Goal: Find specific page/section: Find specific page/section

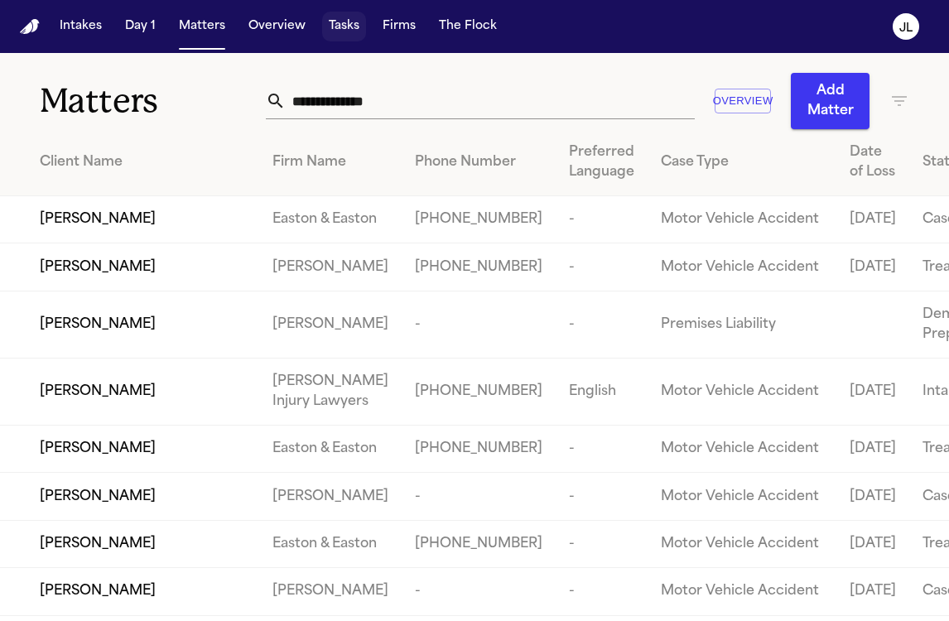
click at [329, 26] on button "Tasks" at bounding box center [344, 27] width 44 height 30
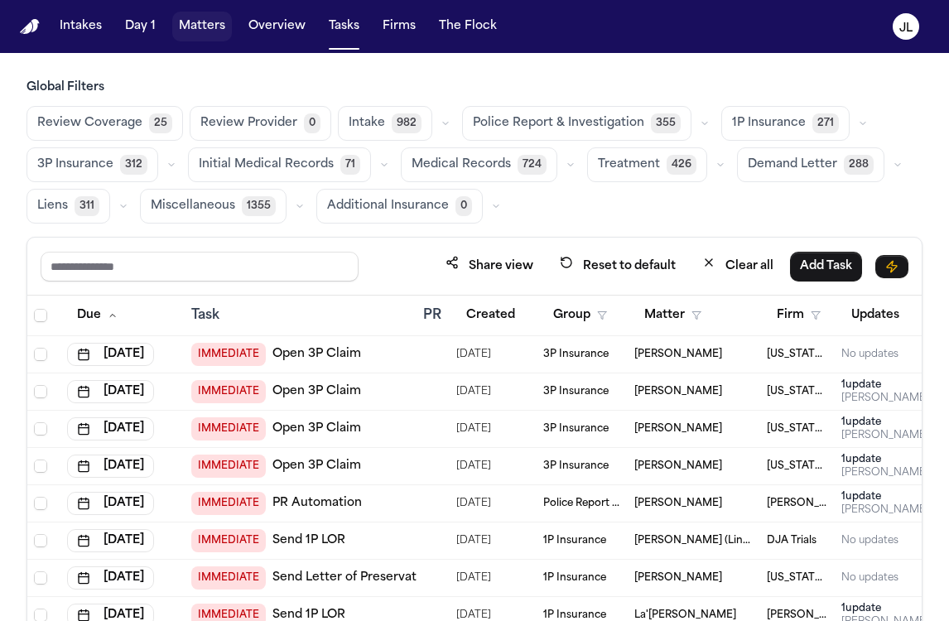
click at [197, 41] on button "Matters" at bounding box center [202, 27] width 60 height 30
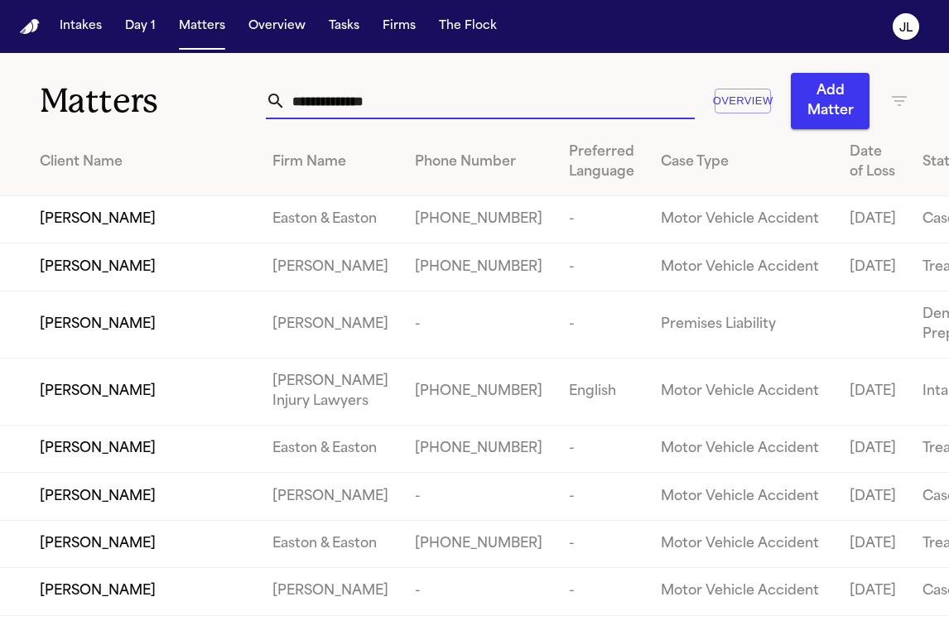
click at [361, 100] on input "text" at bounding box center [490, 101] width 408 height 36
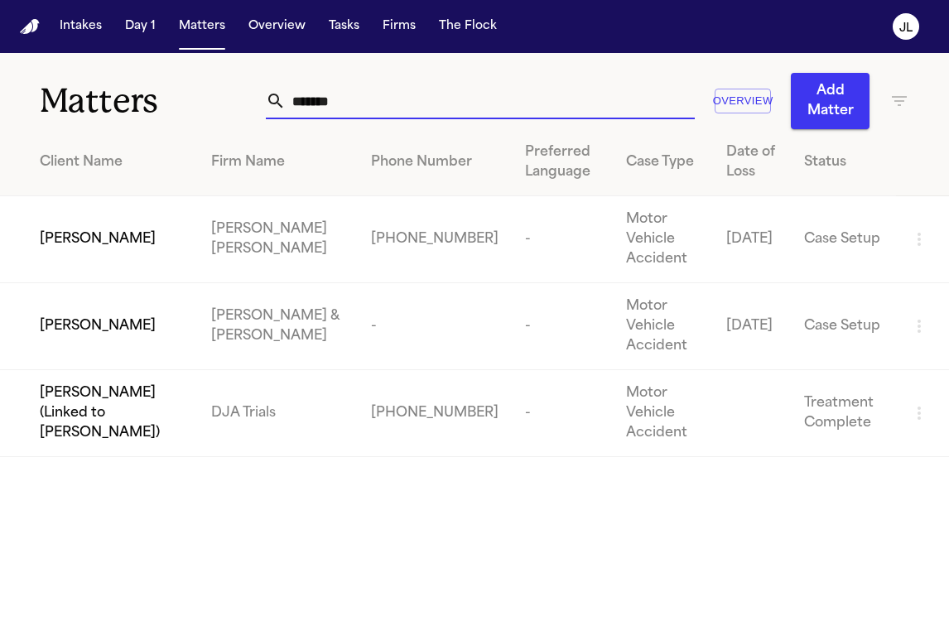
type input "*******"
click at [101, 234] on span "[PERSON_NAME]" at bounding box center [98, 239] width 116 height 20
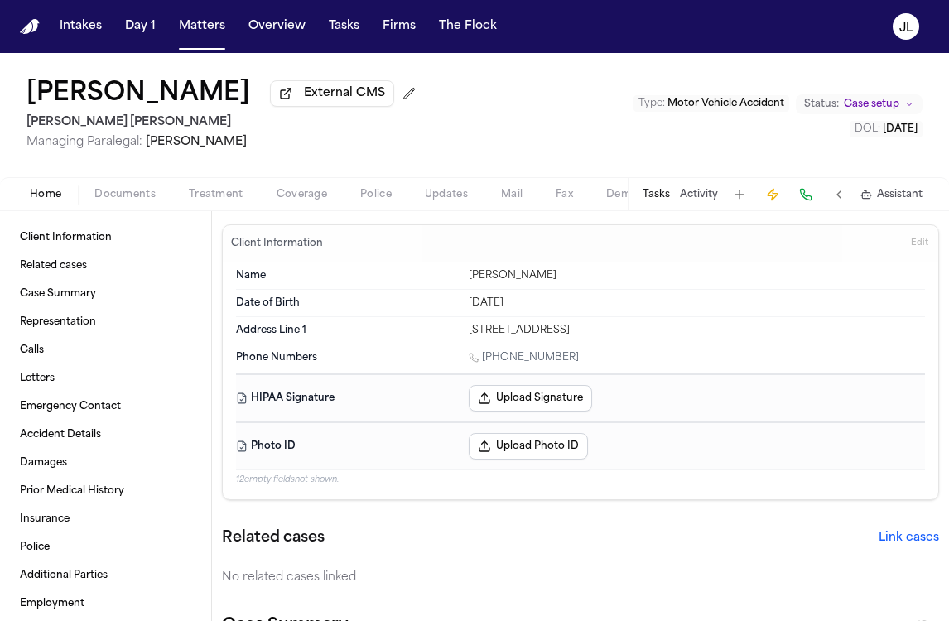
click at [147, 195] on span "Documents" at bounding box center [124, 194] width 61 height 13
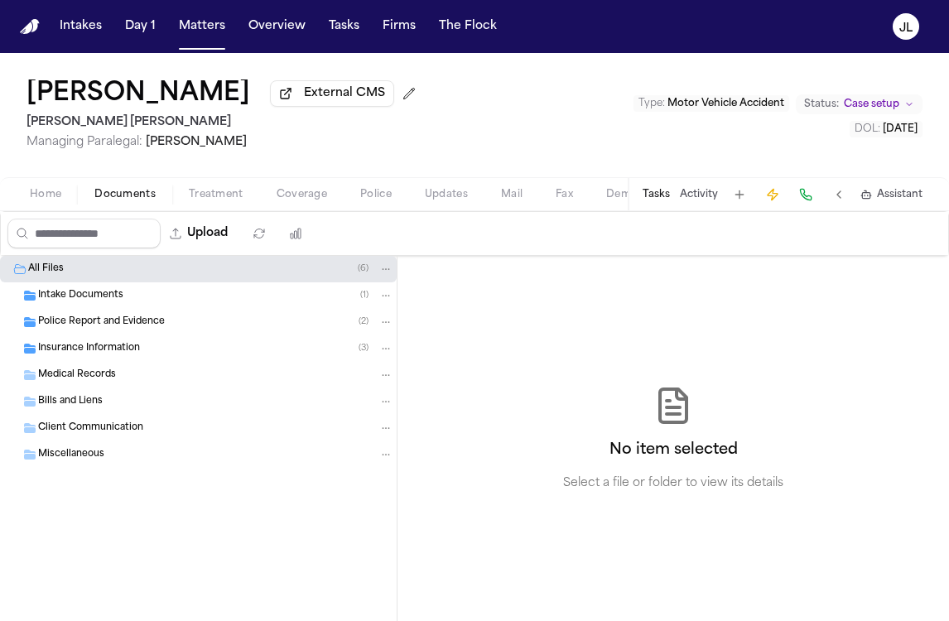
click at [67, 366] on div "Medical Records" at bounding box center [198, 375] width 397 height 27
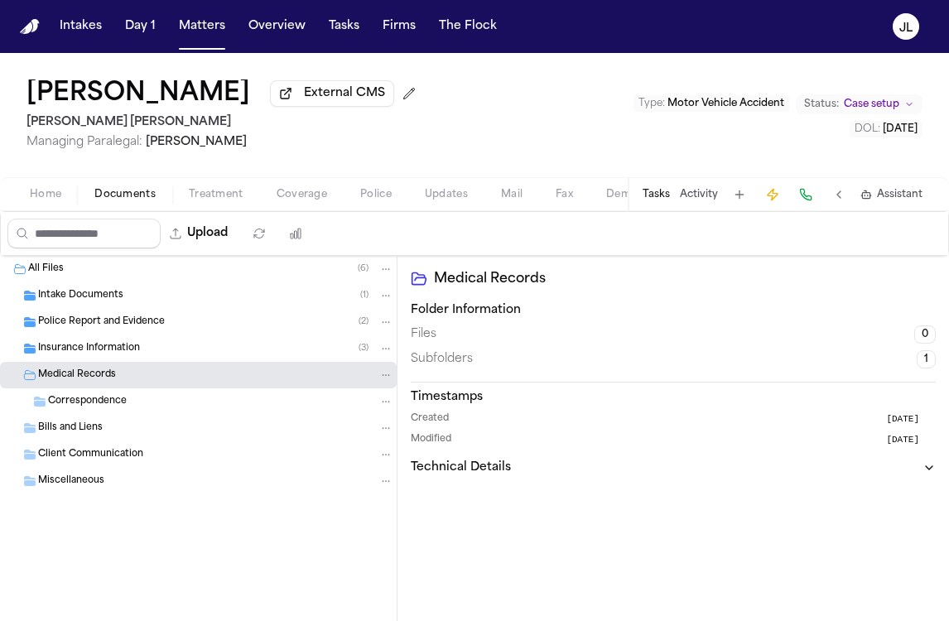
click at [67, 356] on span "Insurance Information" at bounding box center [89, 349] width 102 height 14
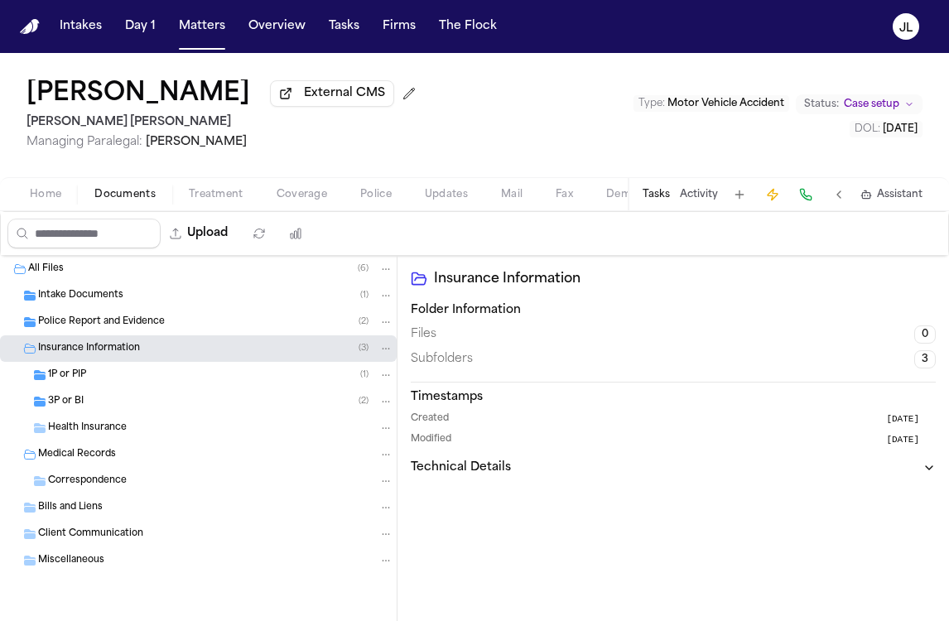
click at [79, 383] on span "1P or PIP" at bounding box center [67, 376] width 38 height 14
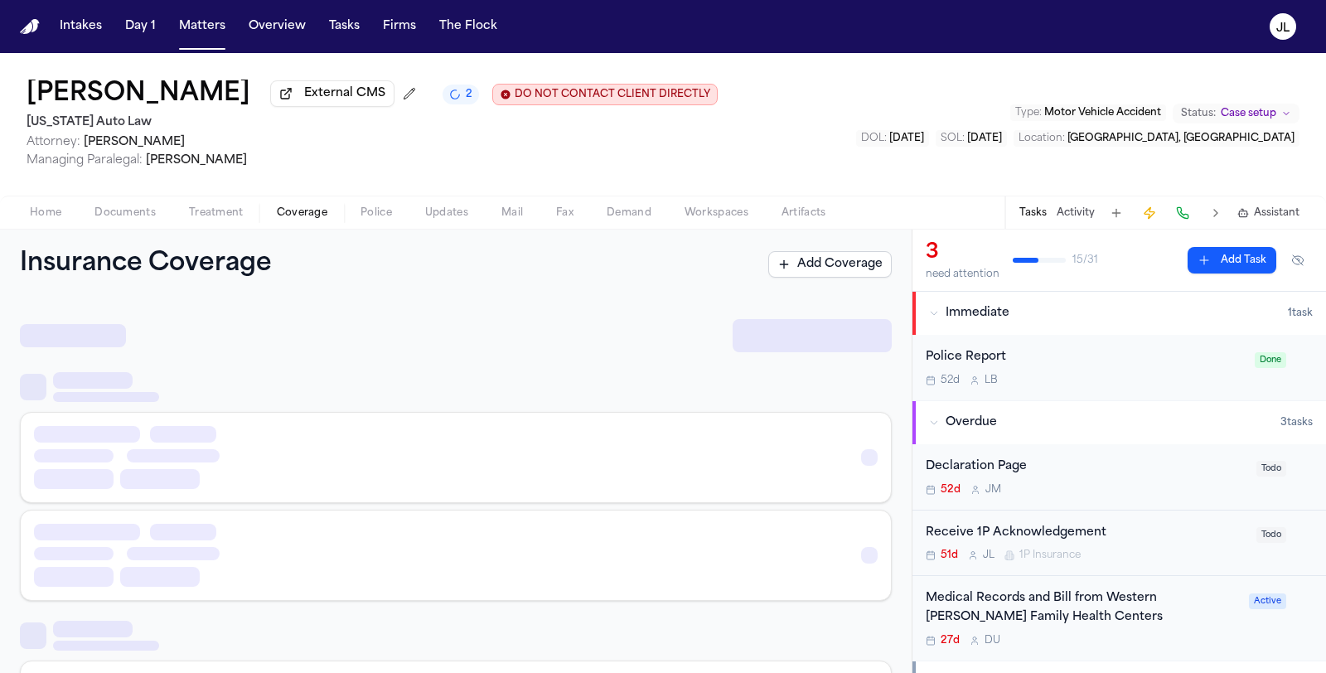
click at [279, 220] on span "Coverage" at bounding box center [302, 212] width 51 height 13
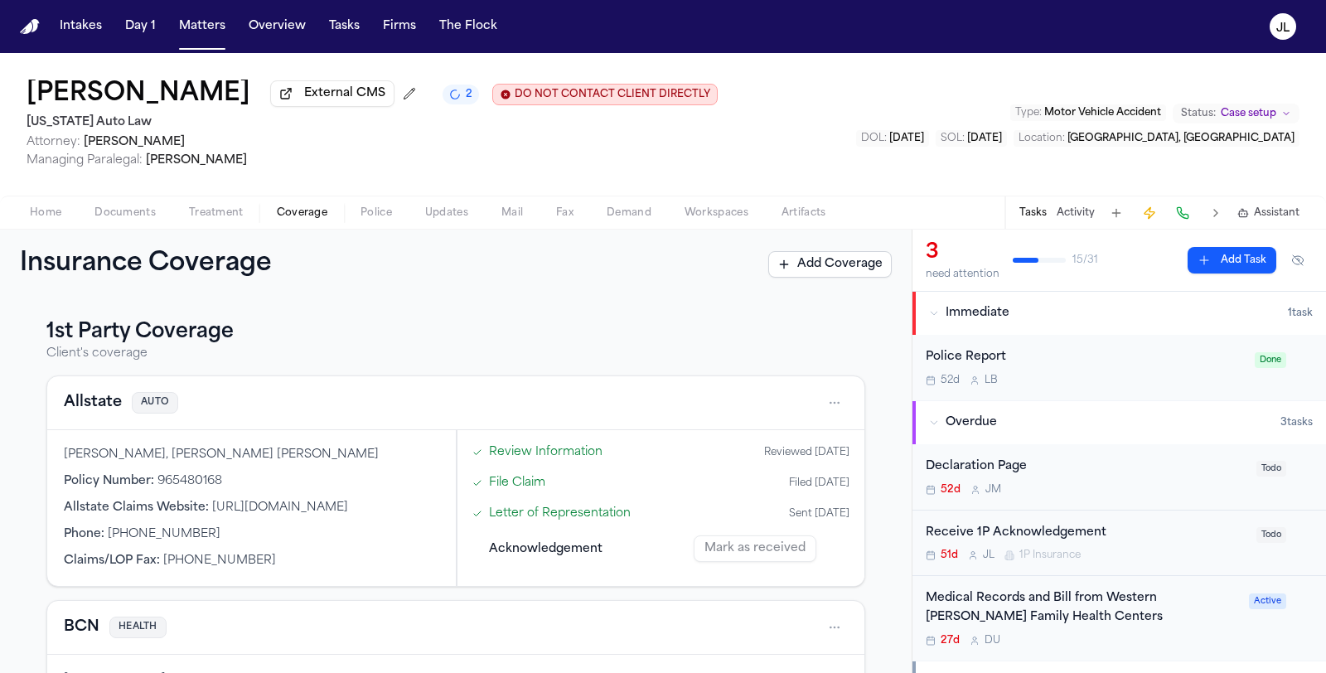
click at [106, 411] on button "Allstate" at bounding box center [93, 402] width 58 height 23
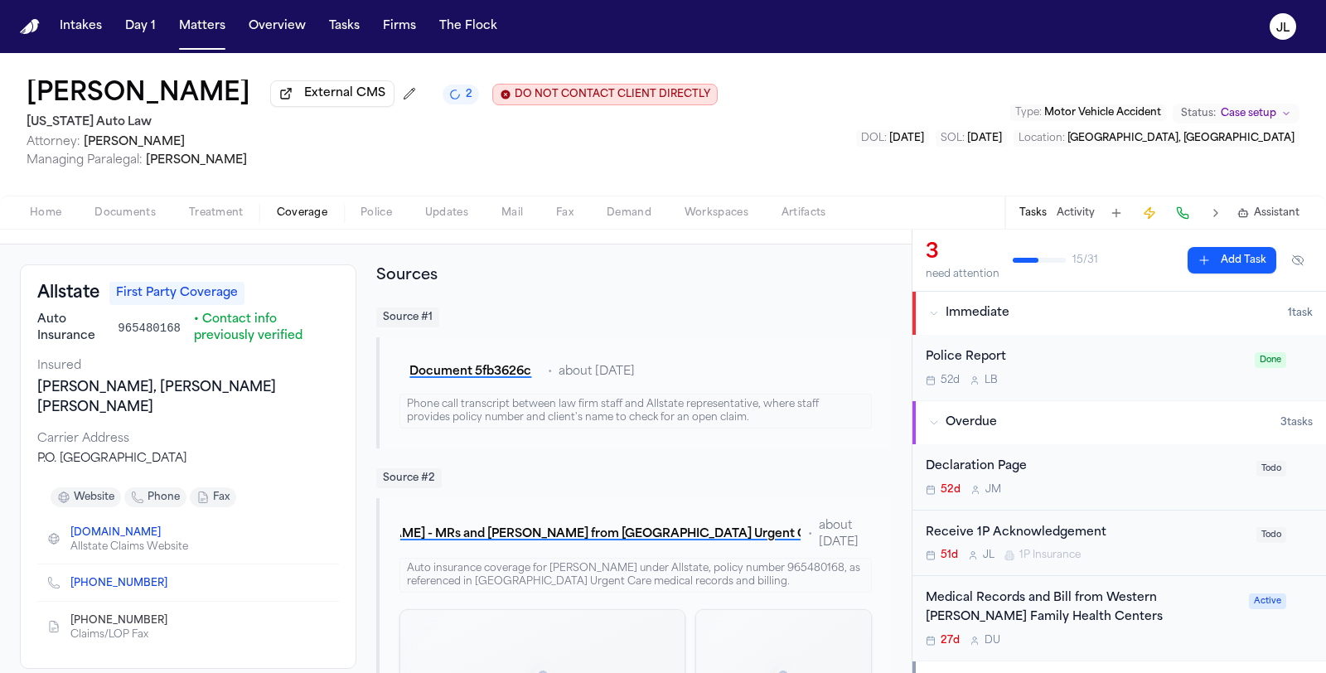
scroll to position [65, 0]
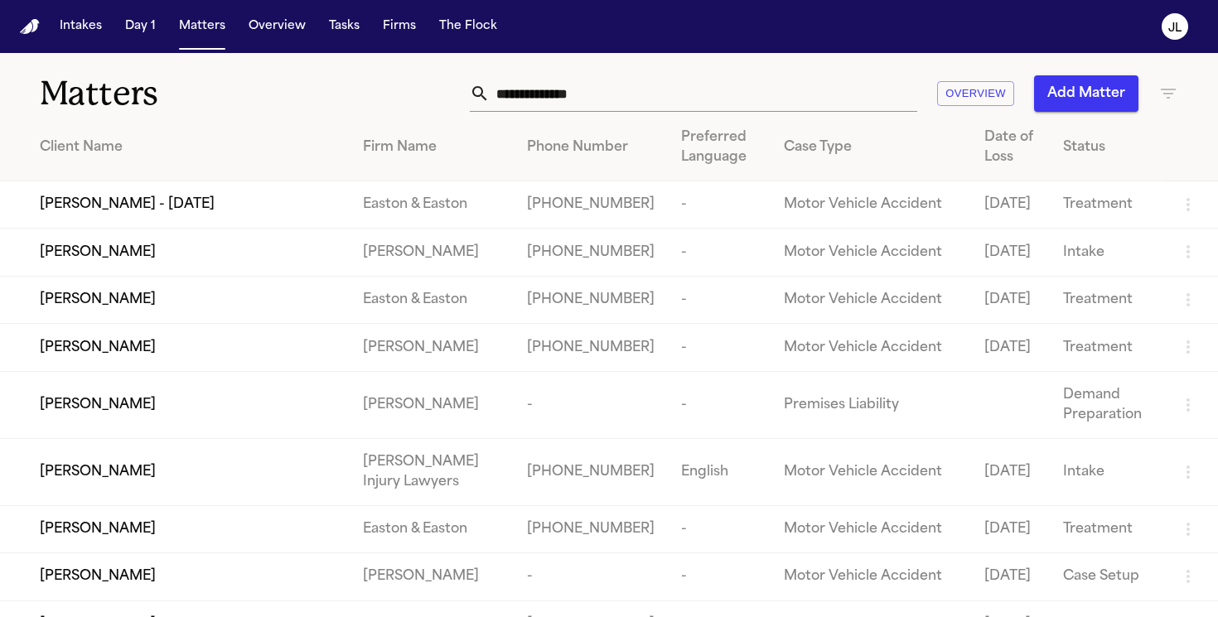
scroll to position [7, 0]
